Goal: Task Accomplishment & Management: Use online tool/utility

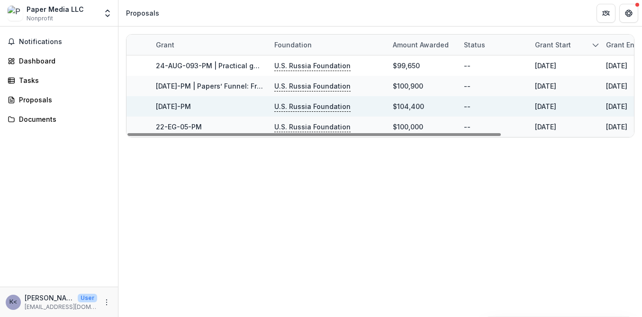
scroll to position [0, 19]
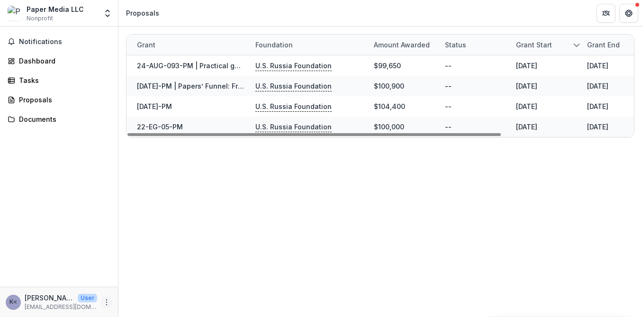
click at [107, 300] on icon "More" at bounding box center [107, 303] width 8 height 8
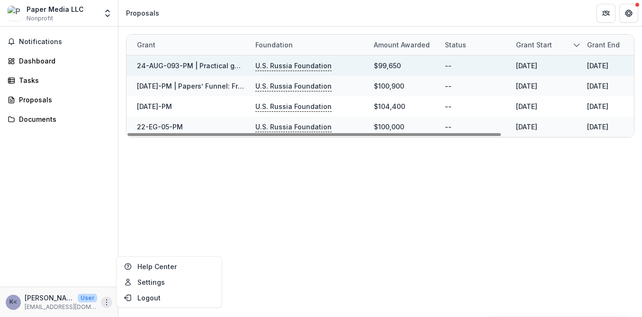
click at [165, 64] on link "24-AUG-093-PM | Practical guide for [DEMOGRAPHIC_DATA] immigrants moving to [GE…" at bounding box center [361, 66] width 448 height 8
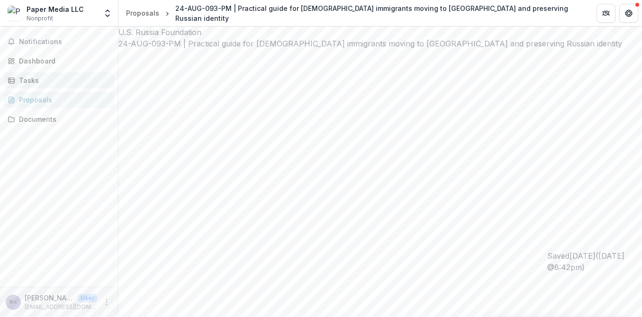
click at [58, 75] on div "Tasks" at bounding box center [63, 80] width 88 height 10
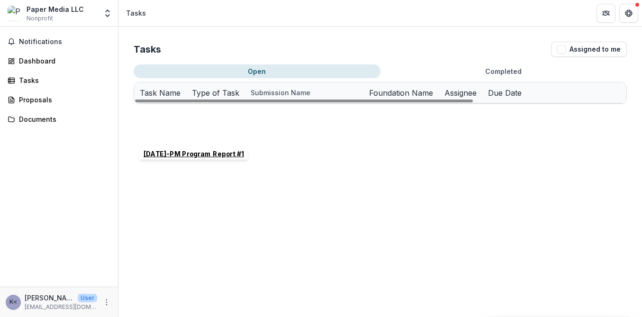
click at [210, 133] on u "[DATE]-PM Program Report #1" at bounding box center [191, 134] width 102 height 8
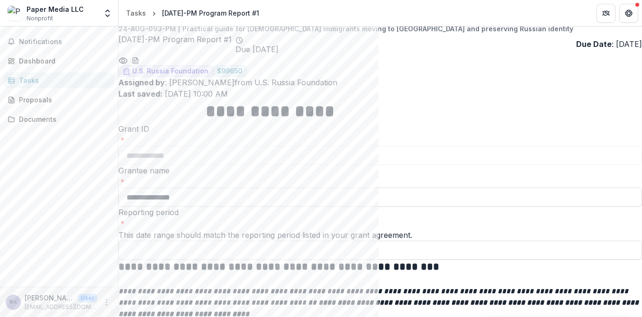
scroll to position [6, 0]
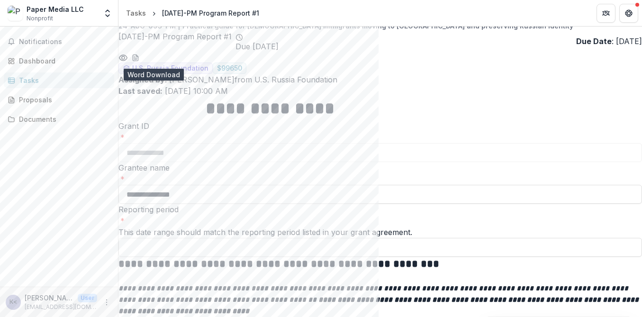
click at [139, 58] on icon "download-word-button" at bounding box center [136, 58] width 8 height 8
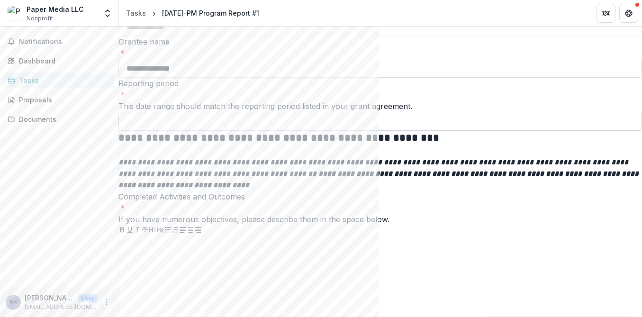
click at [404, 131] on input "Reporting period *" at bounding box center [381, 121] width 524 height 19
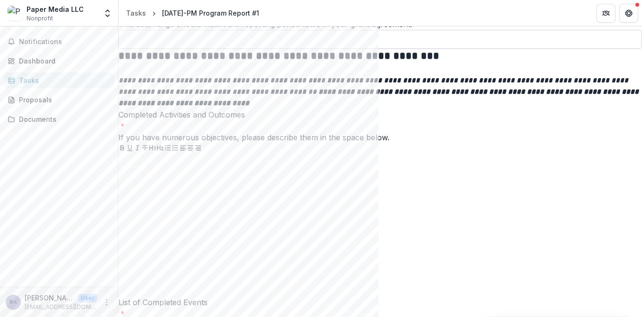
click at [404, 109] on p "**********" at bounding box center [381, 92] width 524 height 34
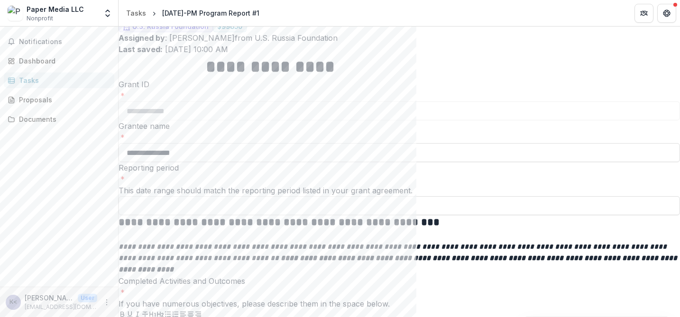
scroll to position [0, 0]
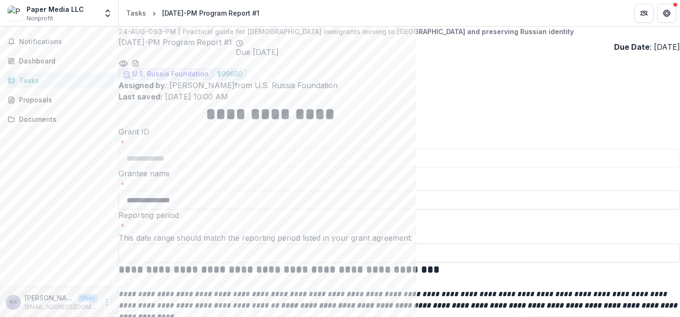
click at [40, 77] on div "Tasks" at bounding box center [63, 80] width 88 height 10
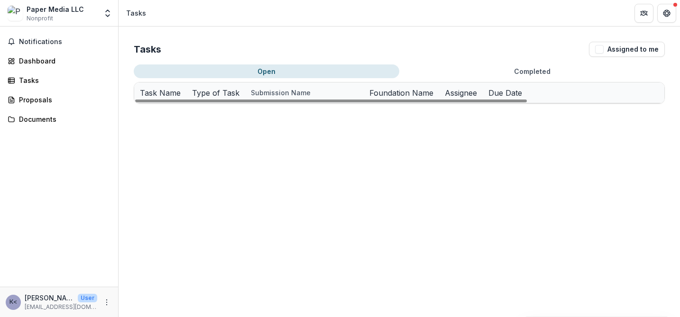
click at [410, 133] on u "24-AUG-093-PM | Practical guide for [DEMOGRAPHIC_DATA] immigrants moving to [GE…" at bounding box center [601, 134] width 448 height 8
click at [34, 74] on link "Tasks" at bounding box center [59, 81] width 110 height 16
click at [211, 152] on u "[DATE]-PM Expense Summary #1" at bounding box center [195, 154] width 111 height 8
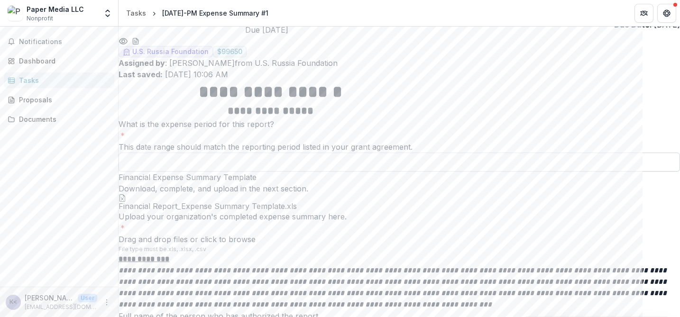
scroll to position [56, 0]
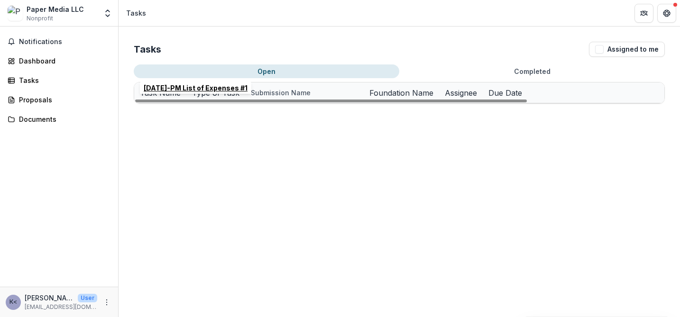
scroll to position [46, 0]
click at [199, 110] on u "[DATE]-PM List of Expenses #1" at bounding box center [192, 114] width 104 height 8
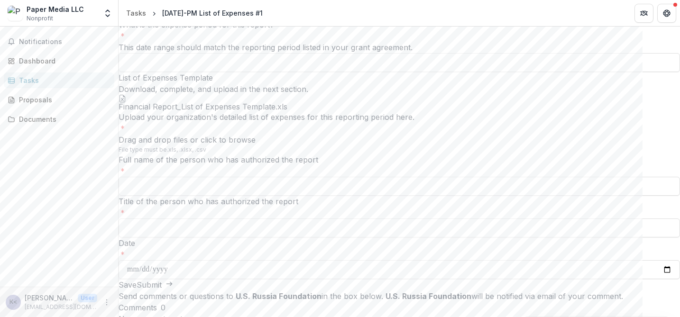
scroll to position [28, 0]
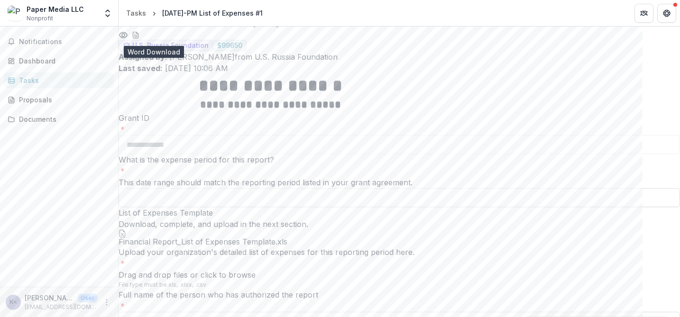
click at [138, 37] on icon "download-word-button" at bounding box center [135, 35] width 5 height 6
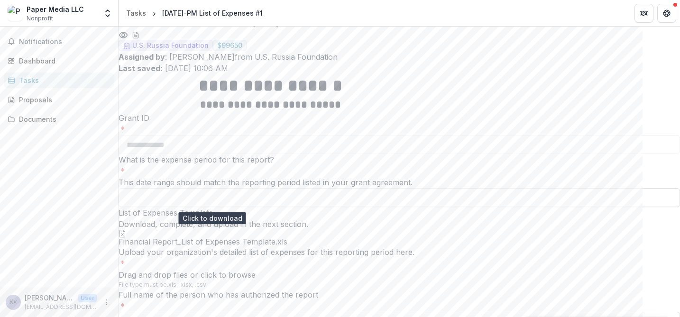
scroll to position [107, 0]
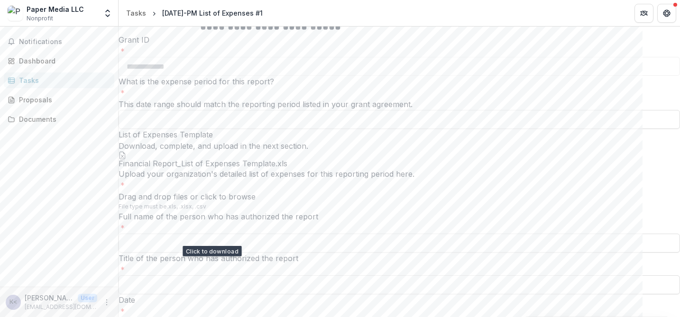
click at [215, 159] on div at bounding box center [203, 156] width 169 height 8
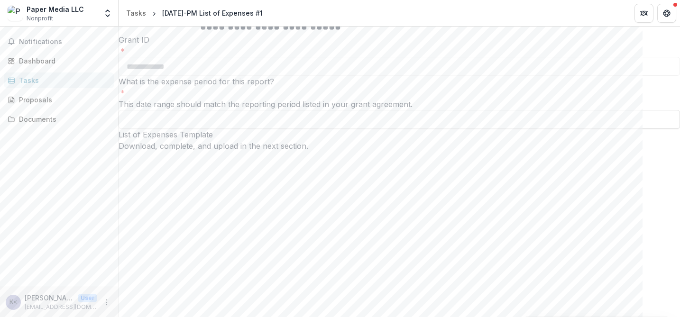
scroll to position [0, 0]
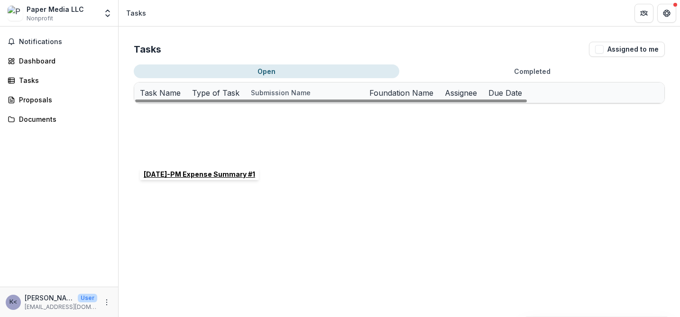
click at [208, 154] on u "[DATE]-PM Expense Summary #1" at bounding box center [195, 154] width 111 height 8
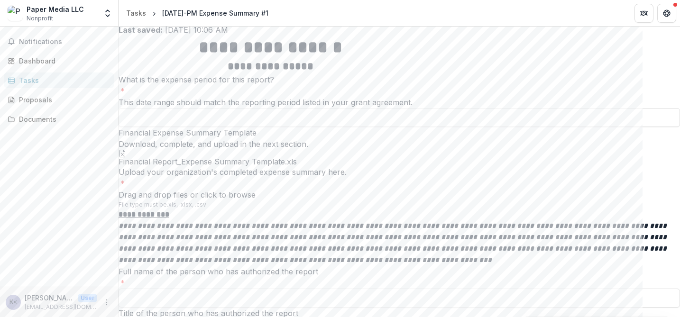
scroll to position [67, 0]
click at [126, 157] on icon at bounding box center [123, 153] width 8 height 8
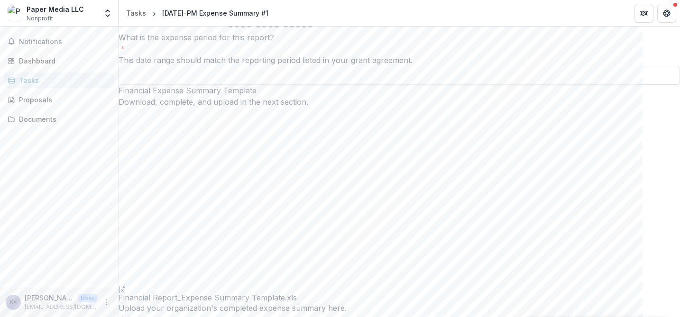
scroll to position [61, 0]
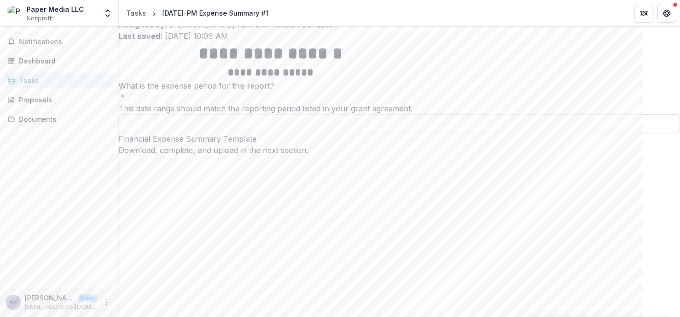
click at [306, 143] on div "**********" at bounding box center [399, 309] width 561 height 534
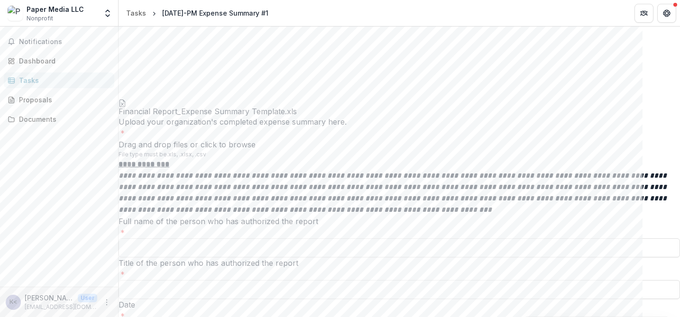
scroll to position [367, 0]
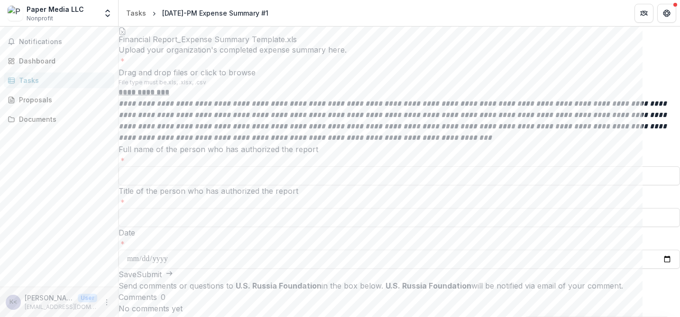
click at [169, 89] on u "**********" at bounding box center [144, 92] width 51 height 7
click at [300, 166] on input "Full name of the person who has authorized the report *" at bounding box center [399, 175] width 561 height 19
click at [298, 208] on input "Title of the person who has authorized the report *" at bounding box center [399, 217] width 561 height 19
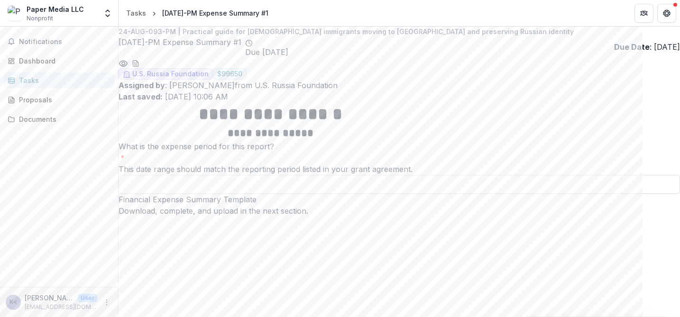
click at [38, 80] on div "Tasks" at bounding box center [63, 80] width 88 height 10
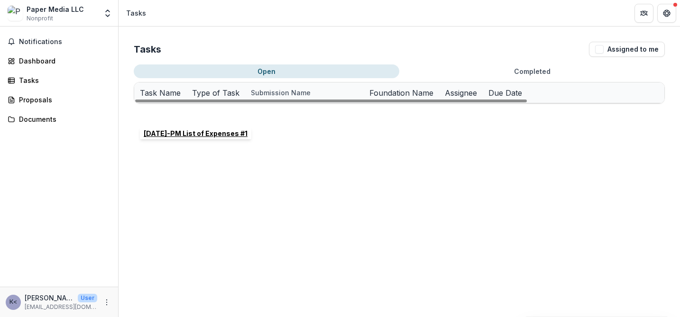
click at [188, 111] on u "[DATE]-PM List of Expenses #1" at bounding box center [192, 114] width 104 height 8
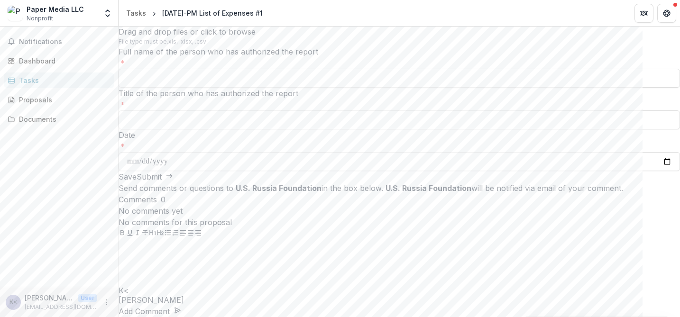
scroll to position [287, 0]
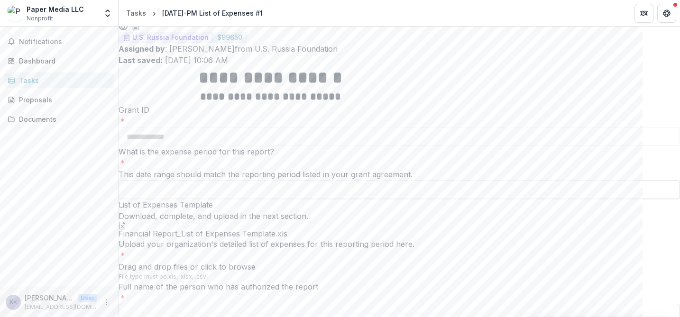
scroll to position [0, 0]
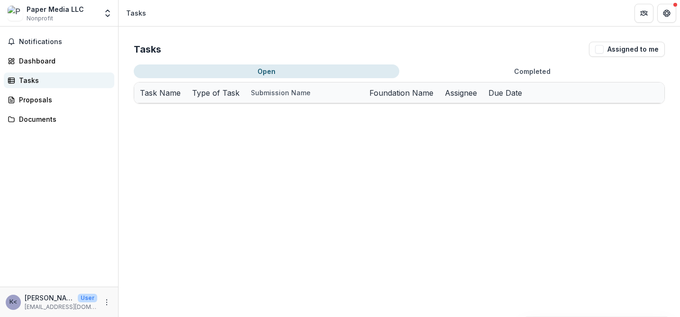
click at [30, 84] on div "Tasks" at bounding box center [63, 80] width 88 height 10
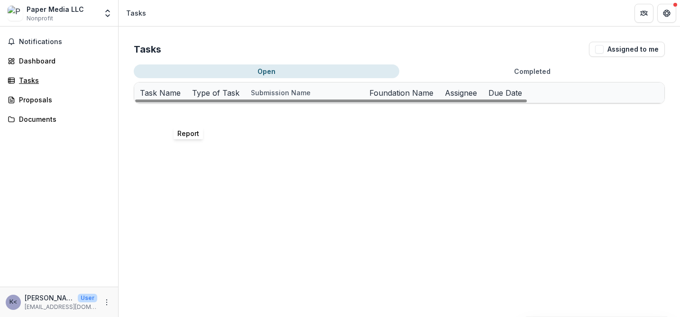
scroll to position [0, 184]
